Goal: Information Seeking & Learning: Learn about a topic

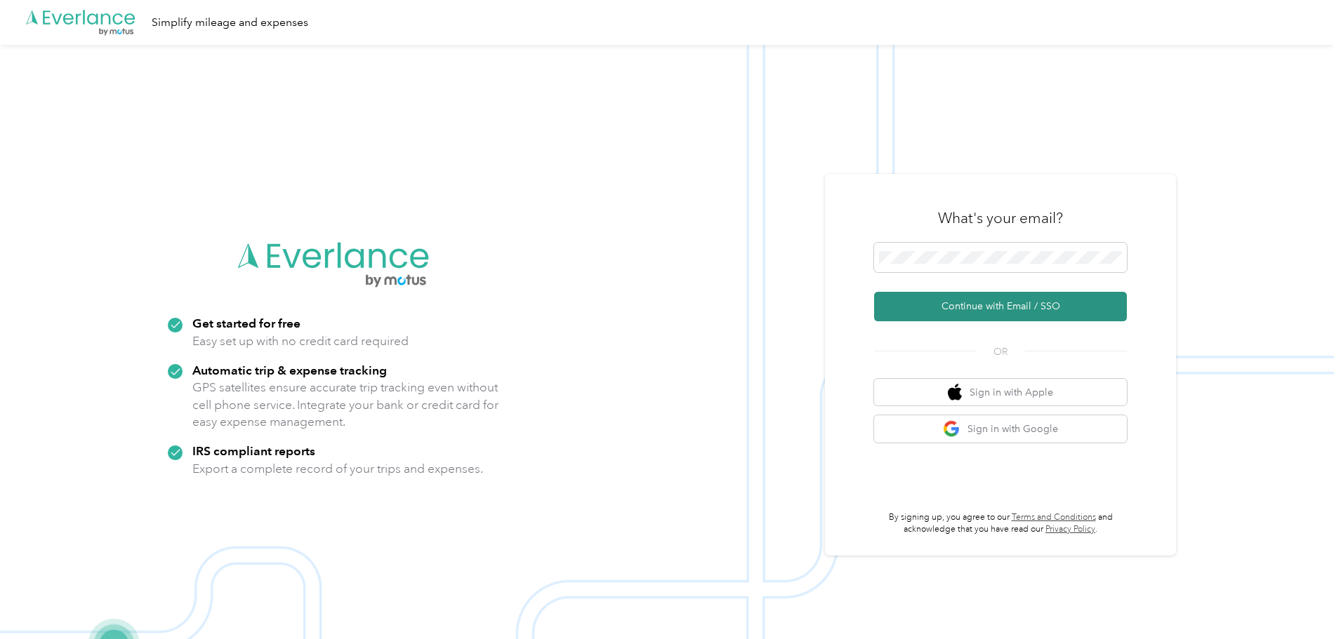
click at [1011, 306] on button "Continue with Email / SSO" at bounding box center [1000, 306] width 253 height 29
click at [1008, 305] on button "Continue with Email / SSO" at bounding box center [1000, 306] width 253 height 29
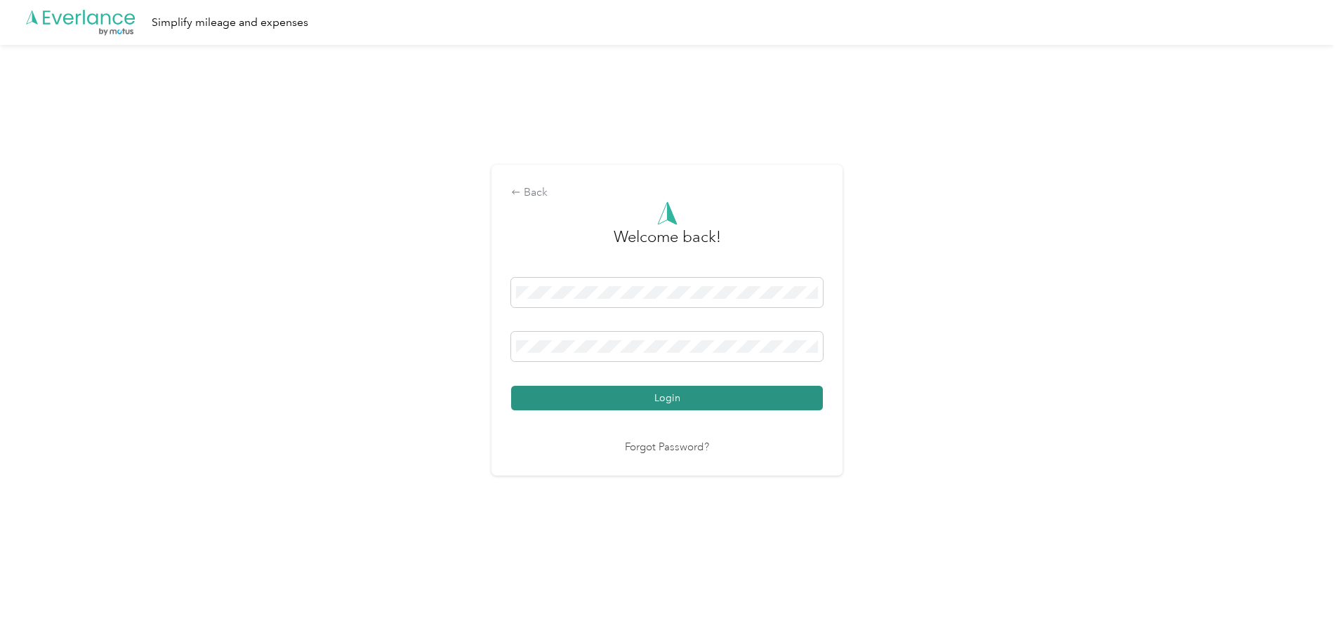
click at [693, 396] on button "Login" at bounding box center [667, 398] width 312 height 25
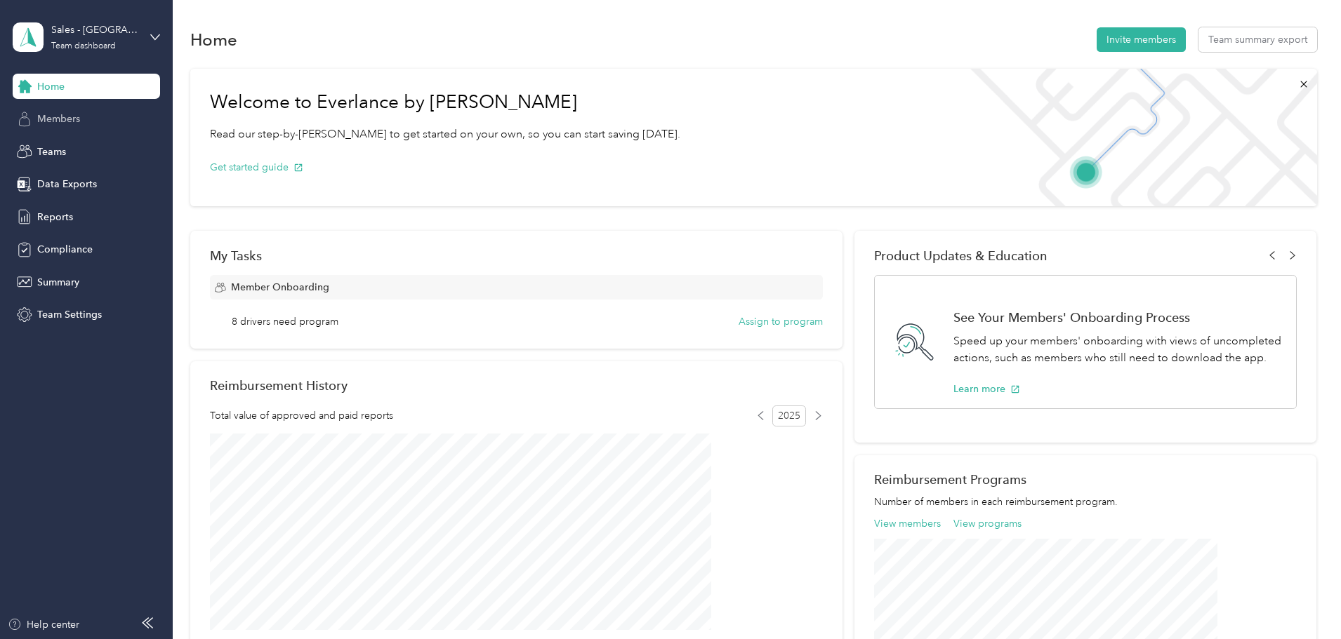
click at [46, 127] on div "Members" at bounding box center [86, 119] width 147 height 25
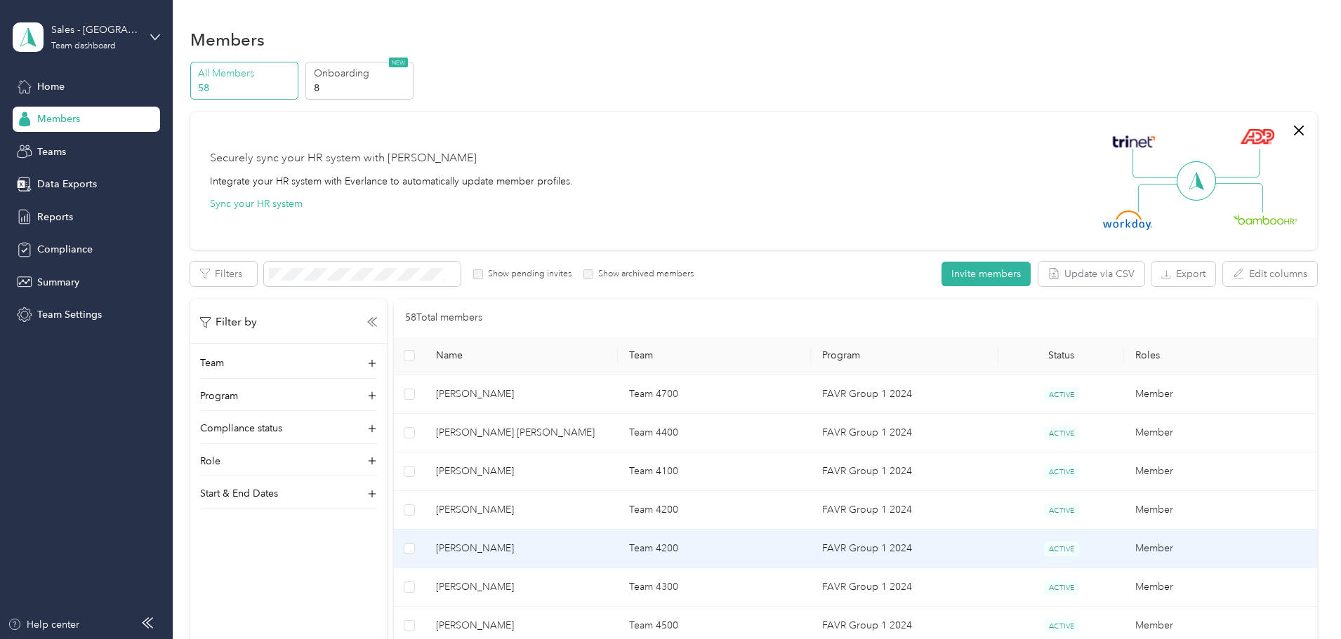
click at [585, 551] on span "[PERSON_NAME]" at bounding box center [521, 548] width 171 height 15
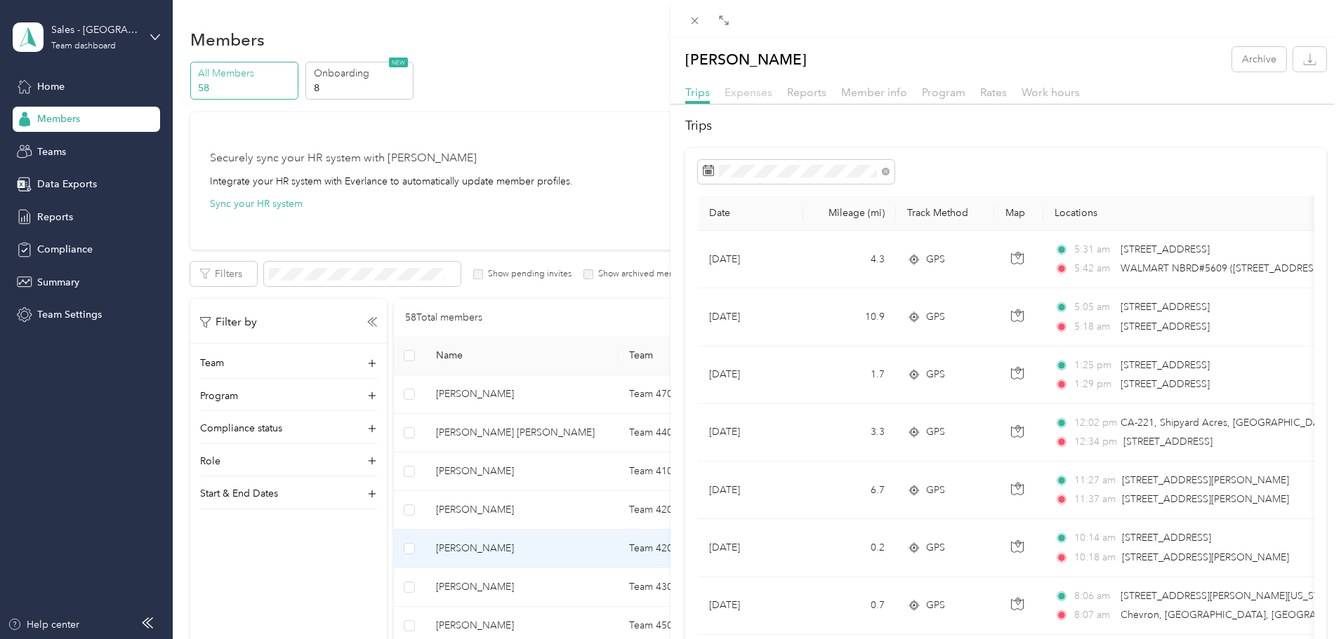
click at [755, 93] on span "Expenses" at bounding box center [748, 92] width 48 height 13
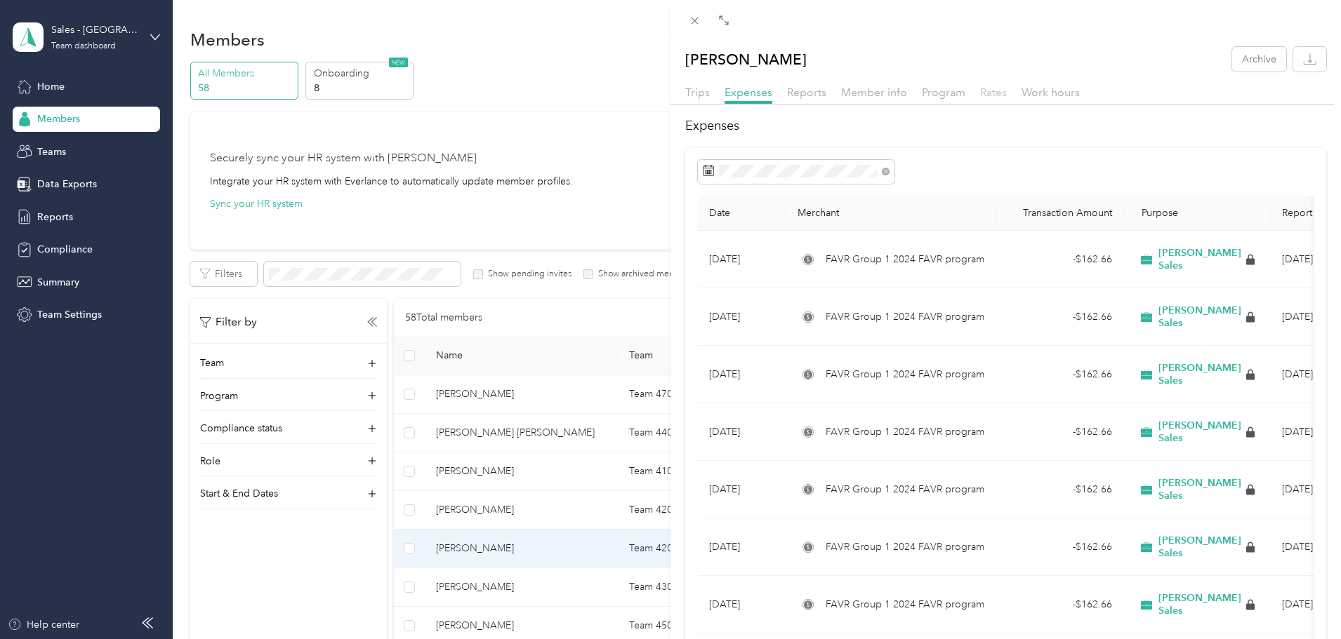
click at [983, 91] on span "Rates" at bounding box center [993, 92] width 27 height 13
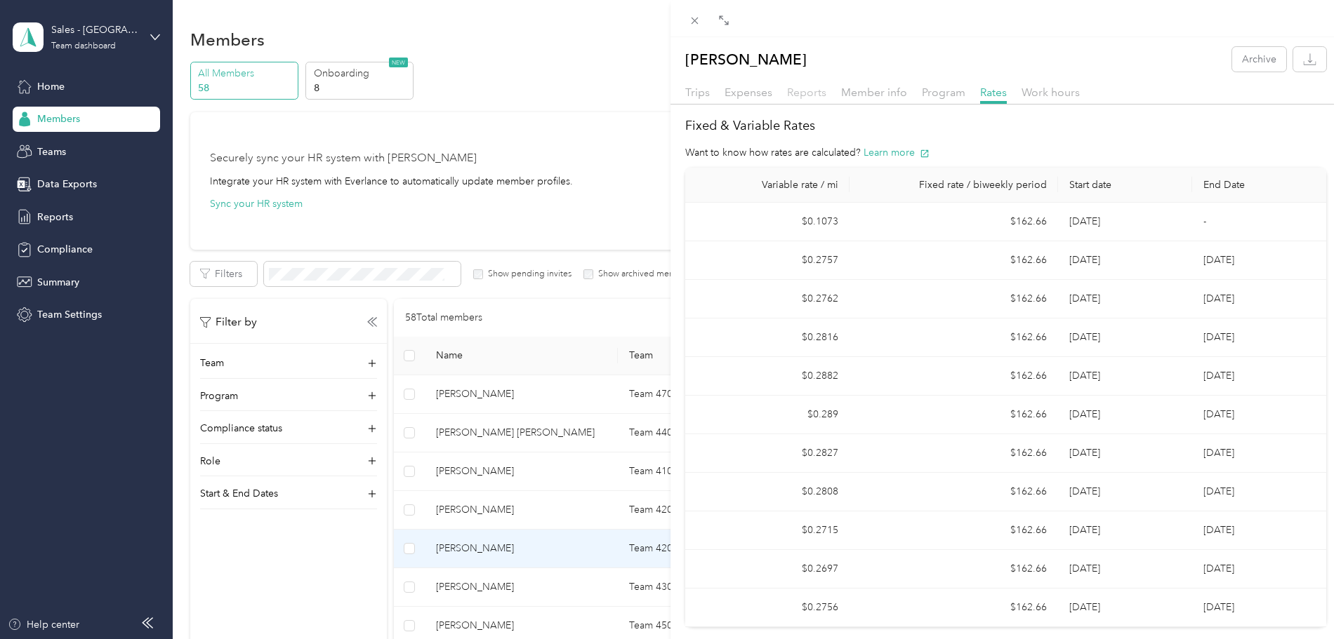
click at [799, 88] on span "Reports" at bounding box center [806, 92] width 39 height 13
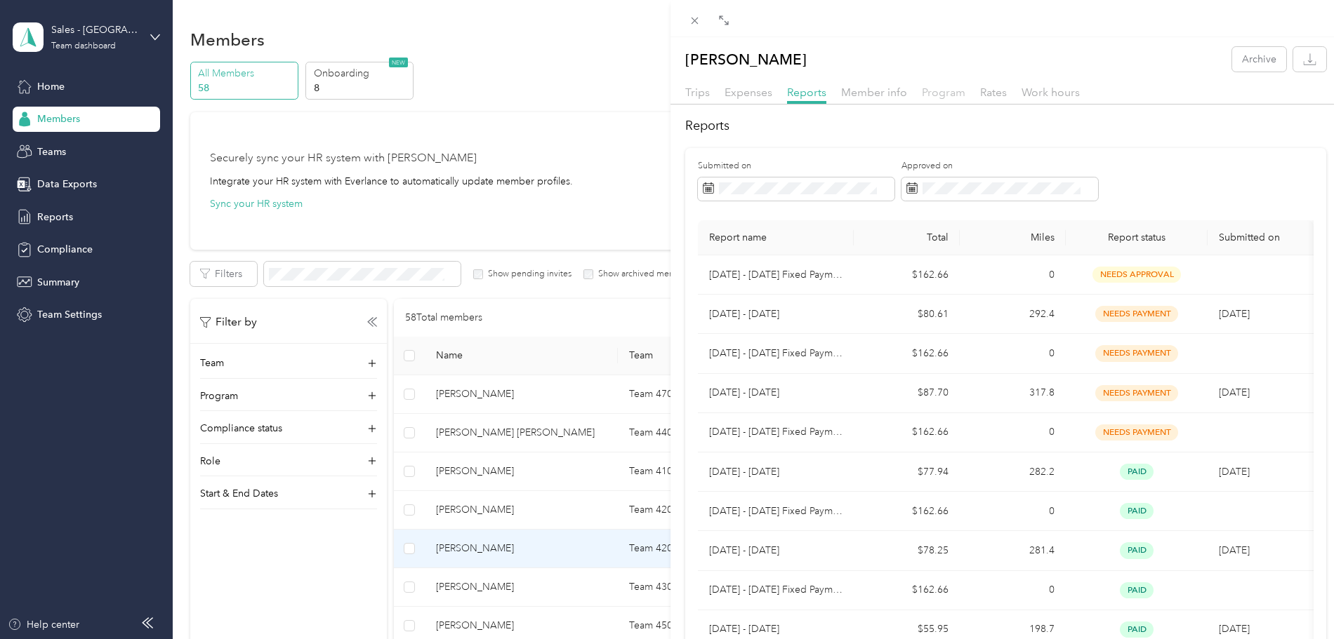
click at [933, 94] on span "Program" at bounding box center [944, 92] width 44 height 13
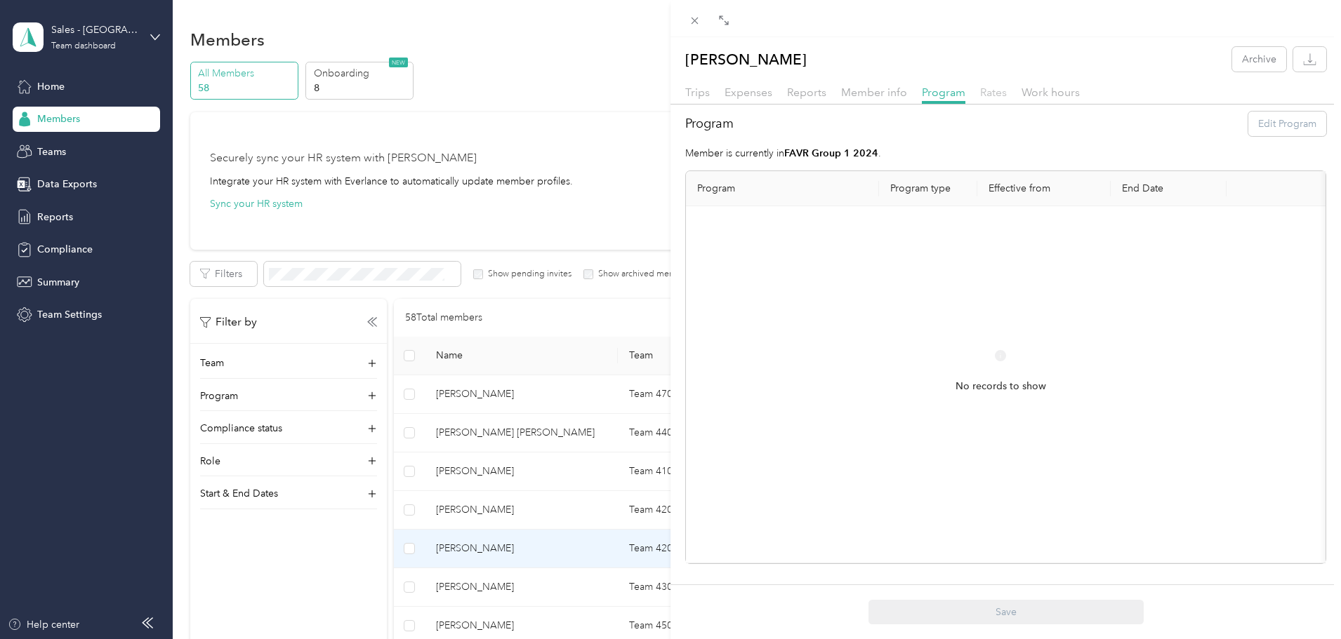
click at [992, 95] on span "Rates" at bounding box center [993, 92] width 27 height 13
